Goal: Information Seeking & Learning: Understand process/instructions

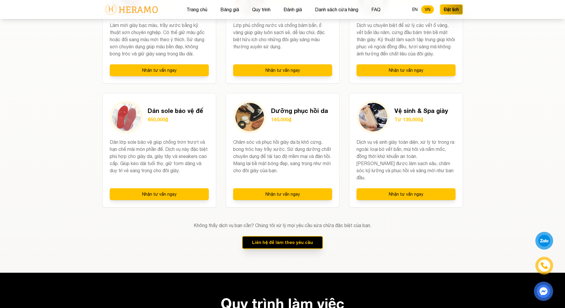
scroll to position [544, 0]
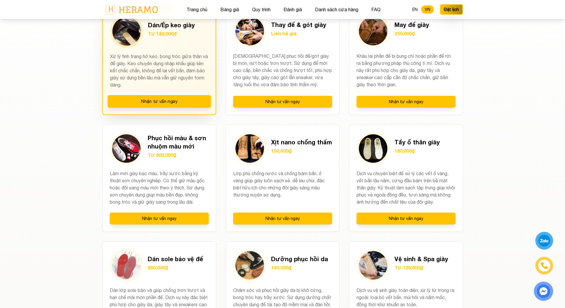
click at [177, 23] on h3 "Dán/Ép keo giày" at bounding box center [171, 25] width 47 height 8
click at [177, 57] on p "Xử lý tình trạng hở keo, bong tróc giữa thân và đế giày. Keo chuyên dụng nhập k…" at bounding box center [159, 71] width 99 height 36
click at [128, 41] on img at bounding box center [126, 31] width 28 height 28
click at [226, 11] on button "Bảng giá" at bounding box center [230, 10] width 22 height 8
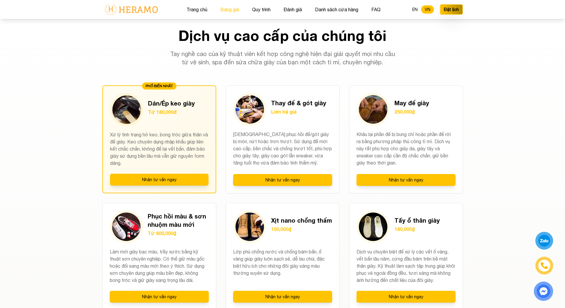
scroll to position [463, 0]
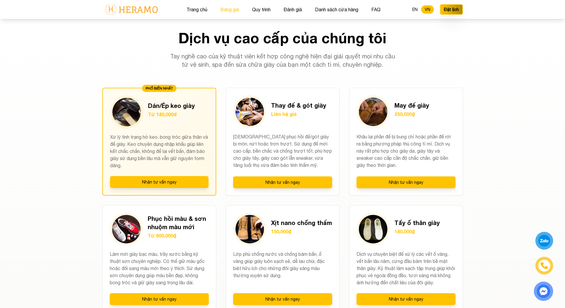
click at [232, 11] on button "Bảng giá" at bounding box center [230, 10] width 22 height 8
click at [294, 11] on button "Đánh giá" at bounding box center [293, 10] width 22 height 8
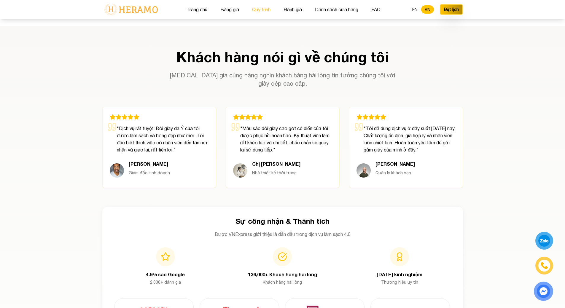
click at [260, 9] on button "Quy trình" at bounding box center [261, 10] width 22 height 8
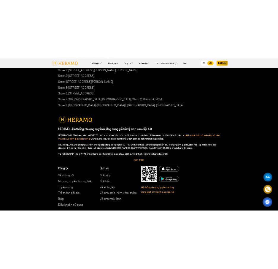
scroll to position [3397, 0]
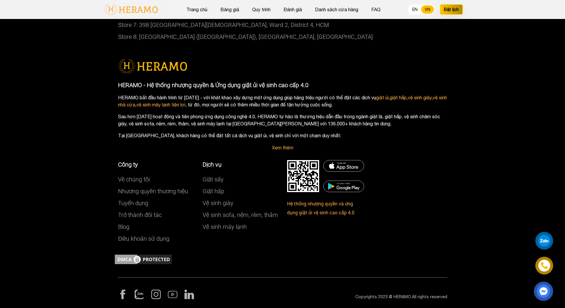
click at [545, 293] on img at bounding box center [543, 291] width 15 height 15
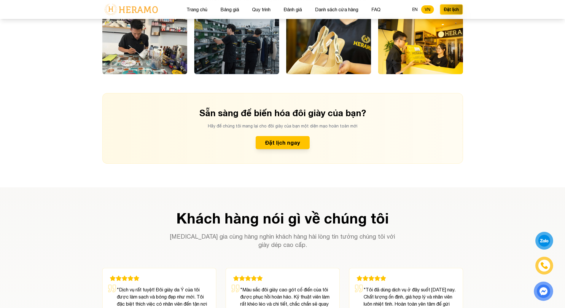
scroll to position [1567, 0]
